Goal: Transaction & Acquisition: Purchase product/service

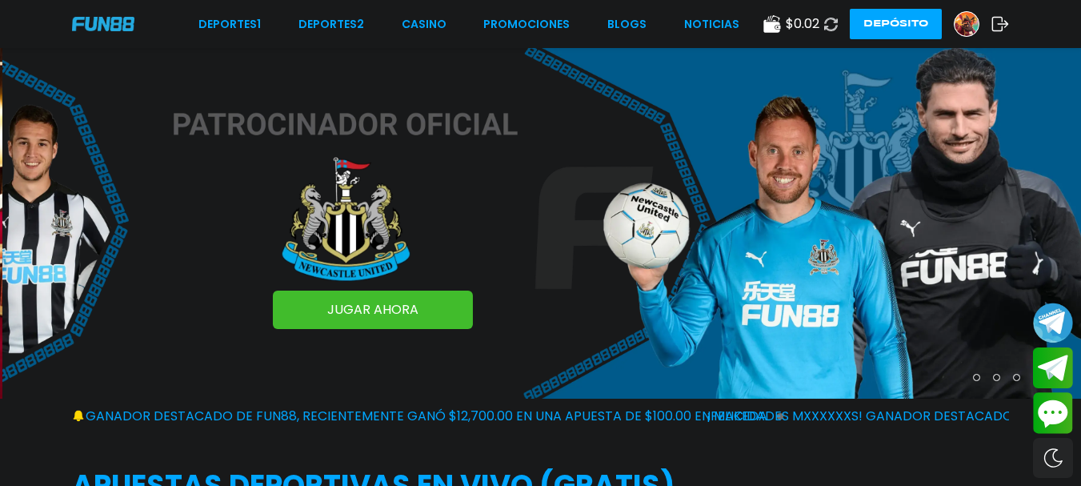
click at [915, 31] on button "Depósito" at bounding box center [896, 24] width 92 height 30
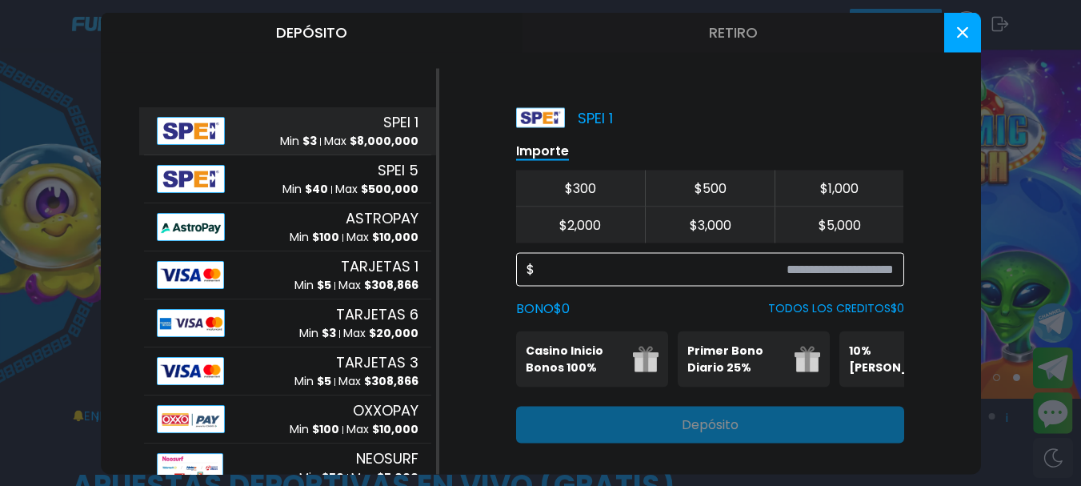
drag, startPoint x: 790, startPoint y: 268, endPoint x: 765, endPoint y: 267, distance: 24.9
click at [791, 269] on input at bounding box center [714, 268] width 359 height 19
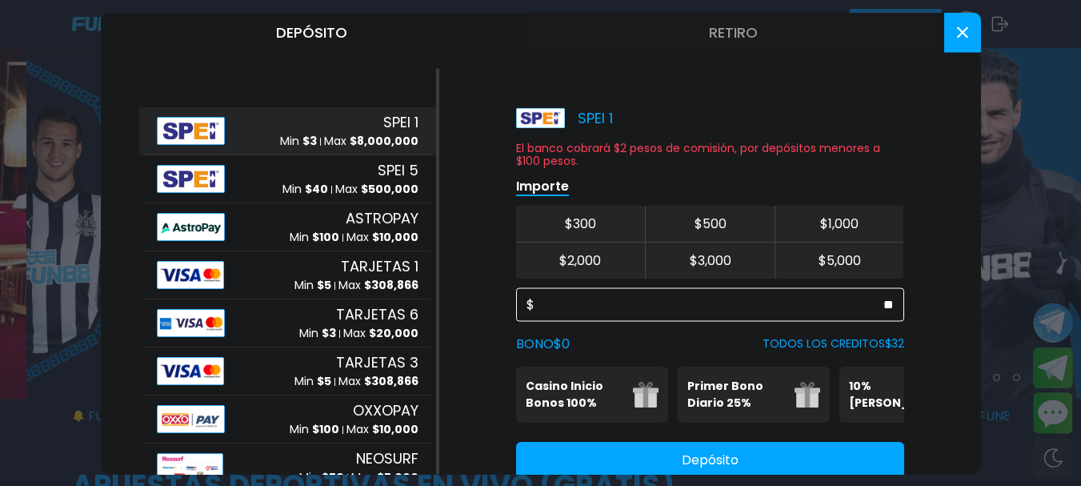
scroll to position [57, 0]
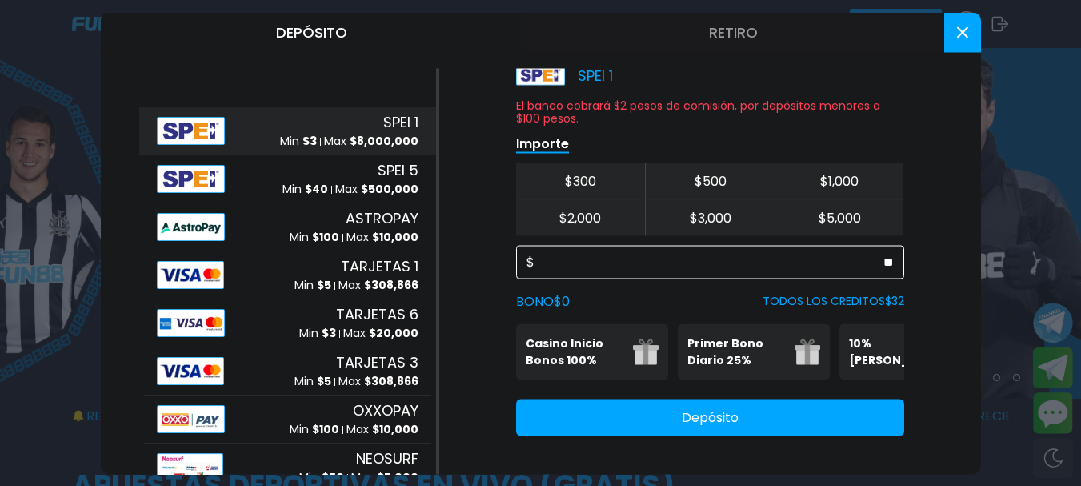
type input "**"
click at [707, 416] on button "Depósito" at bounding box center [710, 417] width 388 height 37
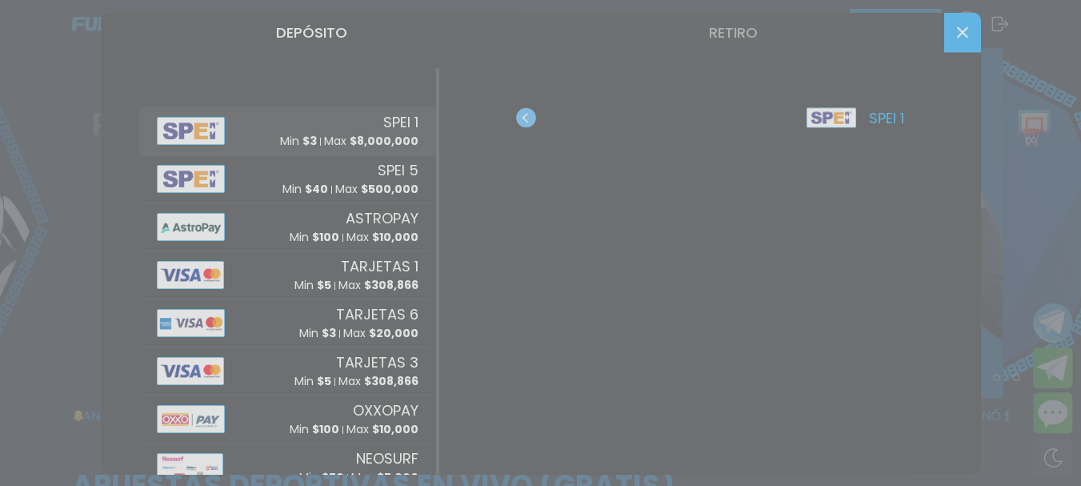
scroll to position [0, 0]
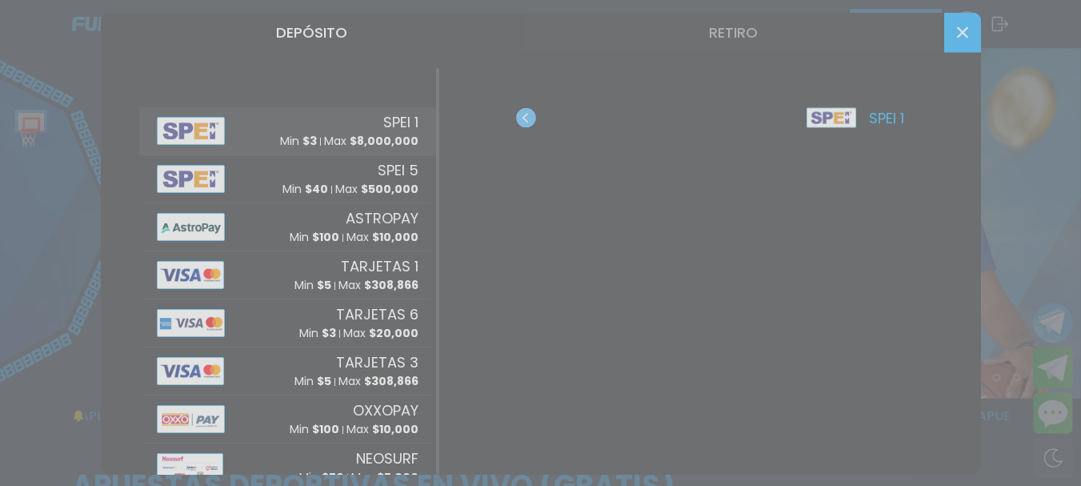
click at [527, 111] on div at bounding box center [540, 243] width 1081 height 486
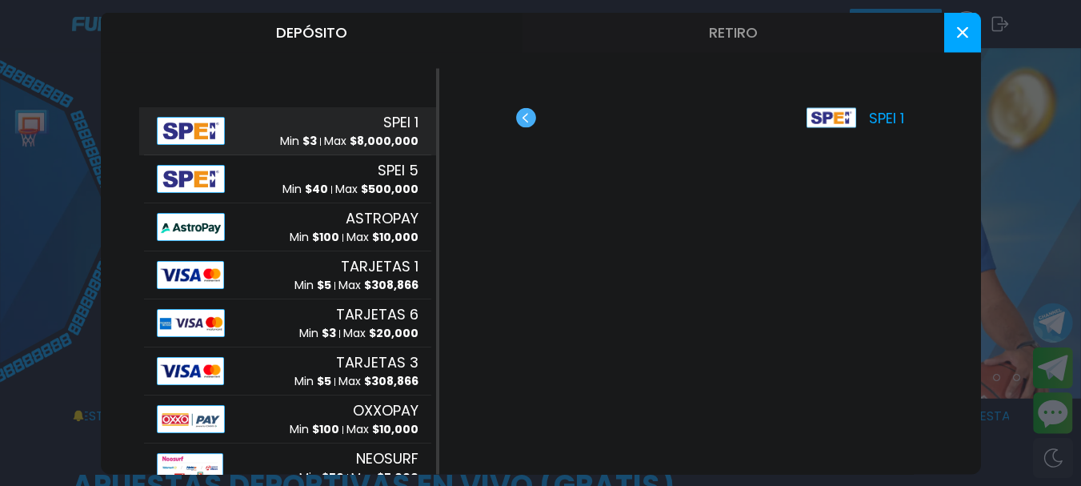
click at [527, 111] on use "button" at bounding box center [526, 117] width 20 height 20
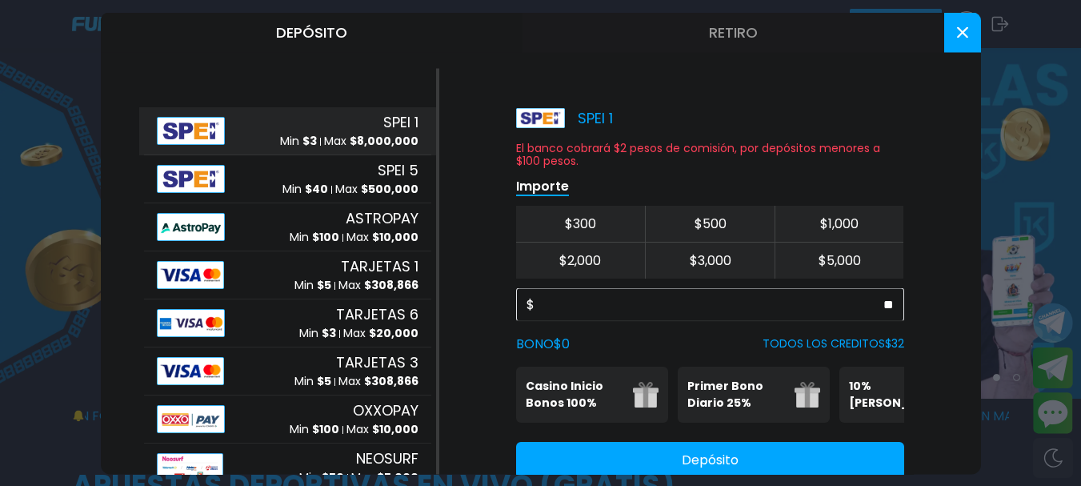
click at [343, 37] on button "Depósito" at bounding box center [312, 32] width 422 height 40
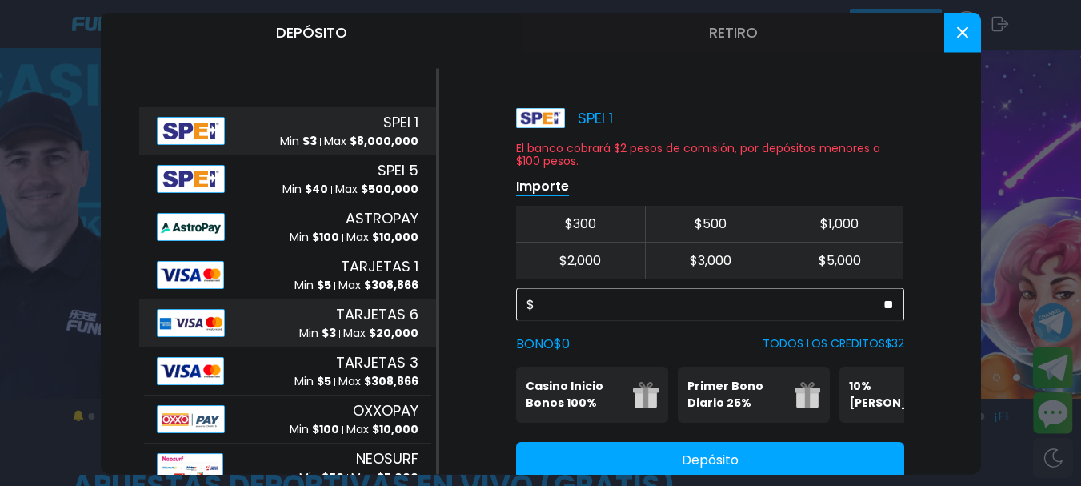
click at [340, 301] on div "TARJETAS 6 Min $ 3 Max $ 20,000" at bounding box center [287, 323] width 287 height 48
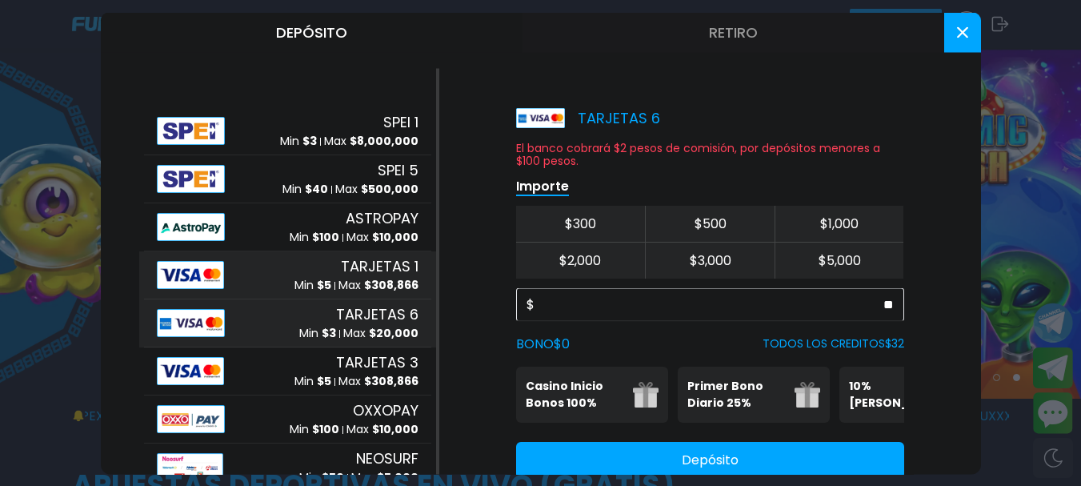
click at [353, 275] on span "TARJETAS 1" at bounding box center [380, 266] width 78 height 22
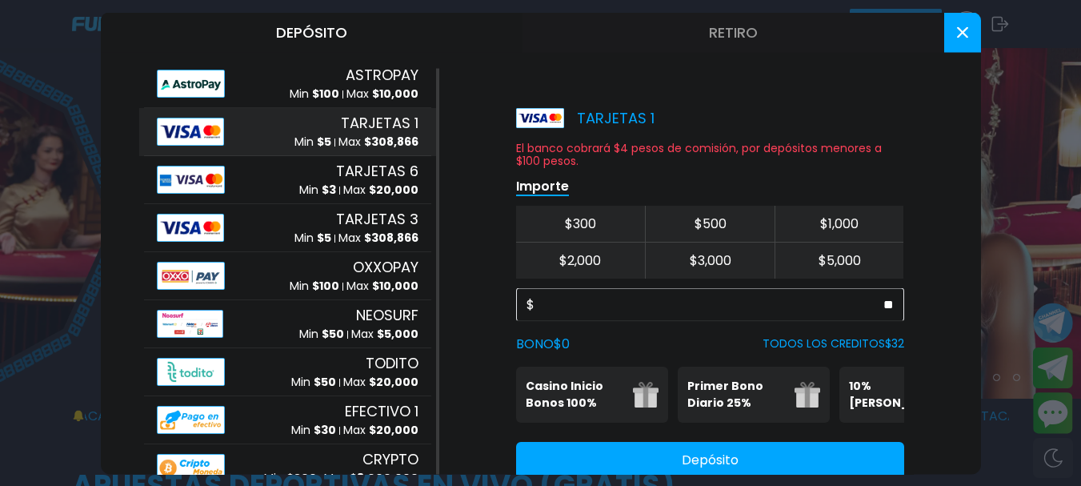
scroll to position [149, 0]
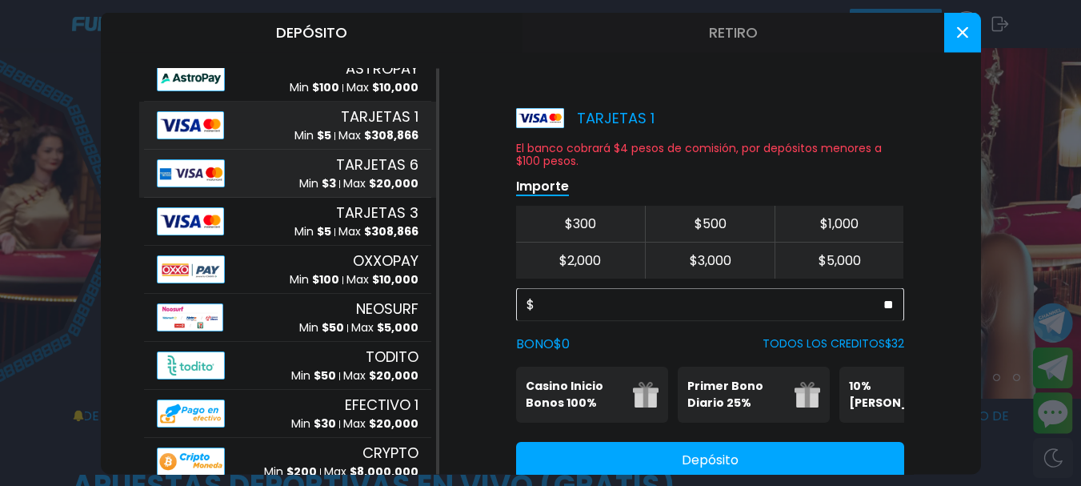
click at [359, 182] on p "Max $ 20,000" at bounding box center [380, 184] width 75 height 17
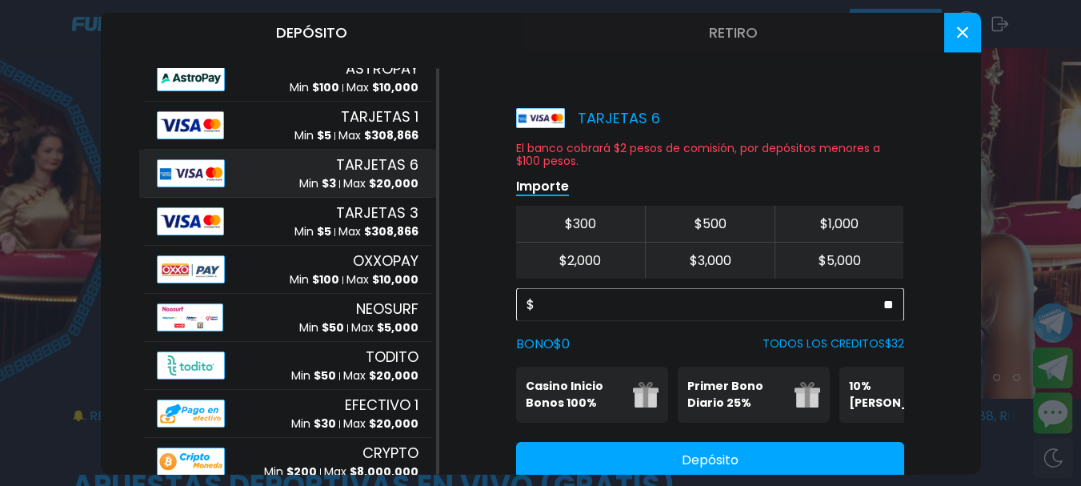
click at [711, 314] on div "$ **" at bounding box center [710, 304] width 388 height 34
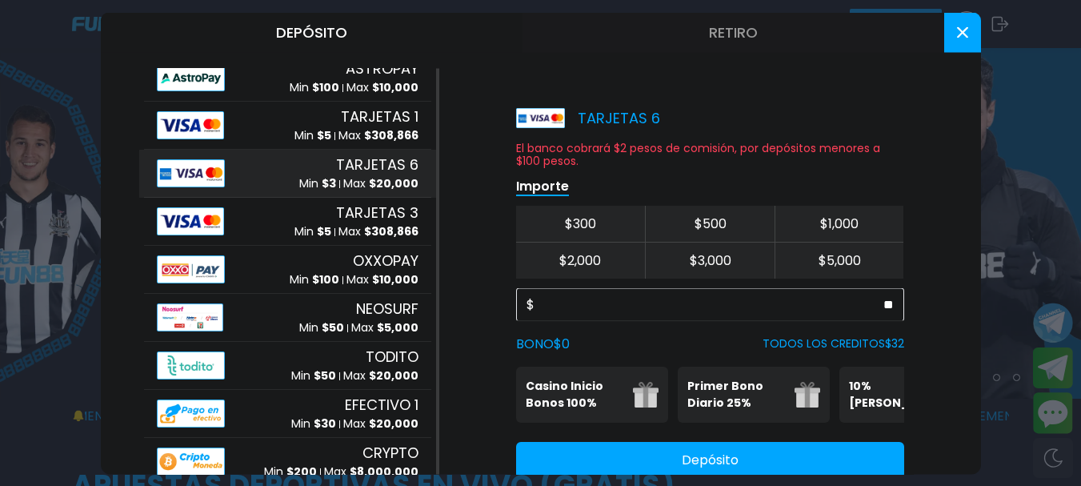
click at [683, 459] on button "Depósito" at bounding box center [710, 459] width 388 height 37
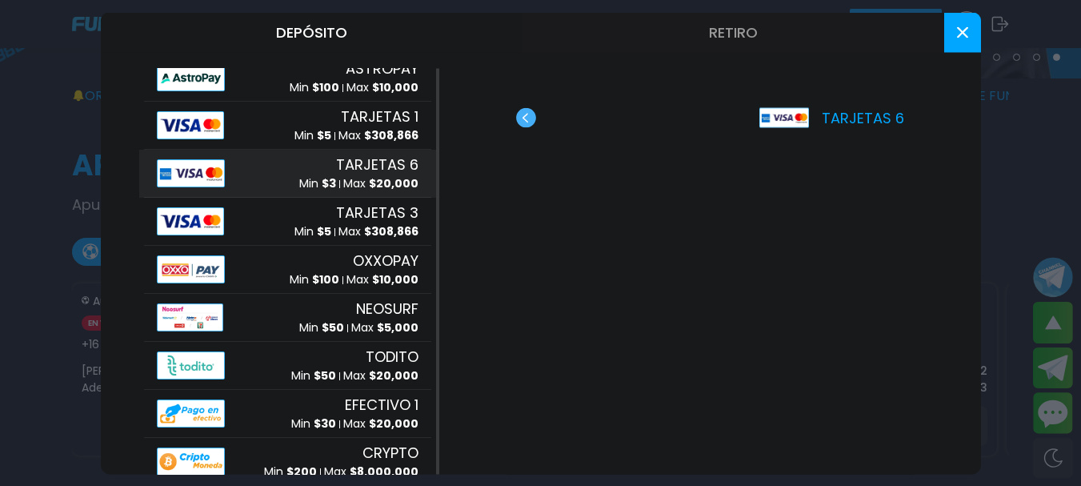
scroll to position [160, 0]
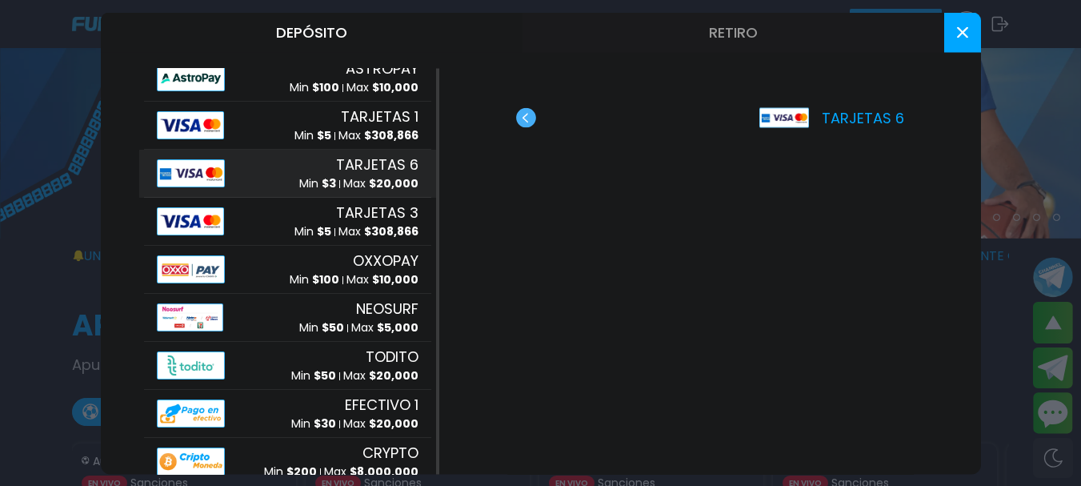
click at [524, 118] on use "button" at bounding box center [526, 117] width 20 height 20
